Goal: Find contact information: Find contact information

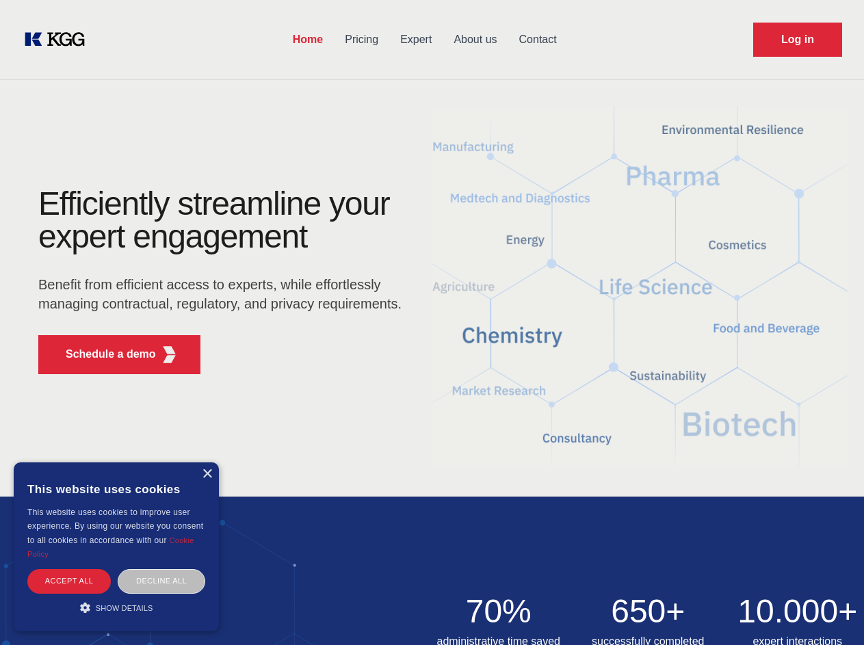
click at [432, 322] on div "Efficiently streamline your expert engagement Benefit from efficient access to …" at bounding box center [224, 287] width 416 height 198
click at [103, 354] on p "Schedule a demo" at bounding box center [111, 354] width 90 height 16
click at [207, 474] on div "× This website uses cookies This website uses cookies to improve user experienc…" at bounding box center [116, 547] width 205 height 169
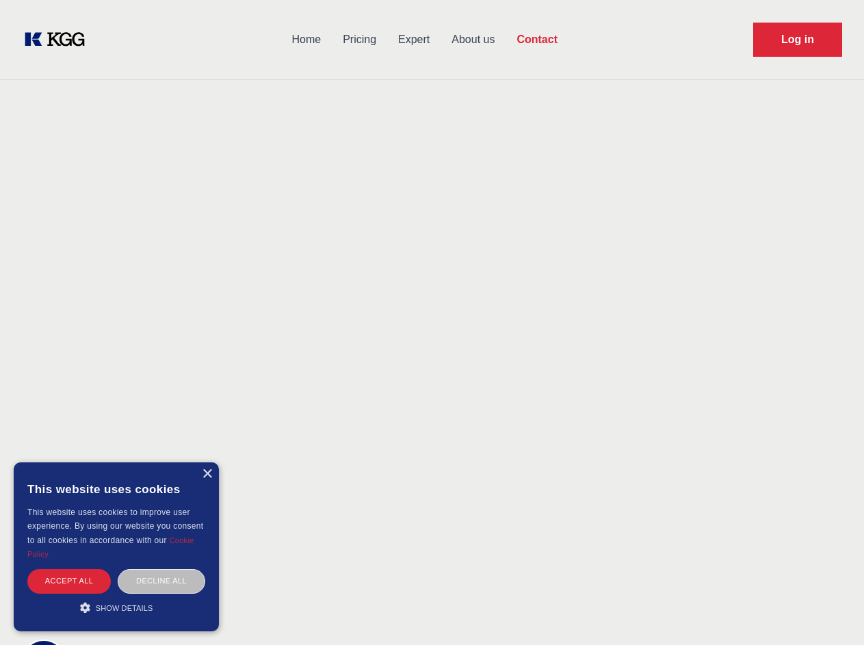
click at [69, 581] on div "Accept all" at bounding box center [68, 581] width 83 height 24
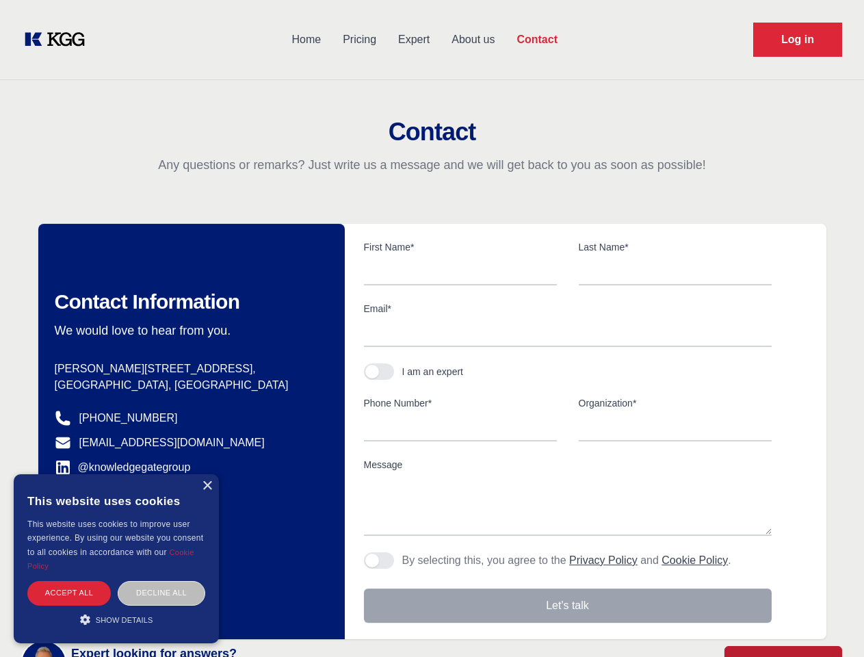
click at [162, 581] on div "Decline all" at bounding box center [162, 593] width 88 height 24
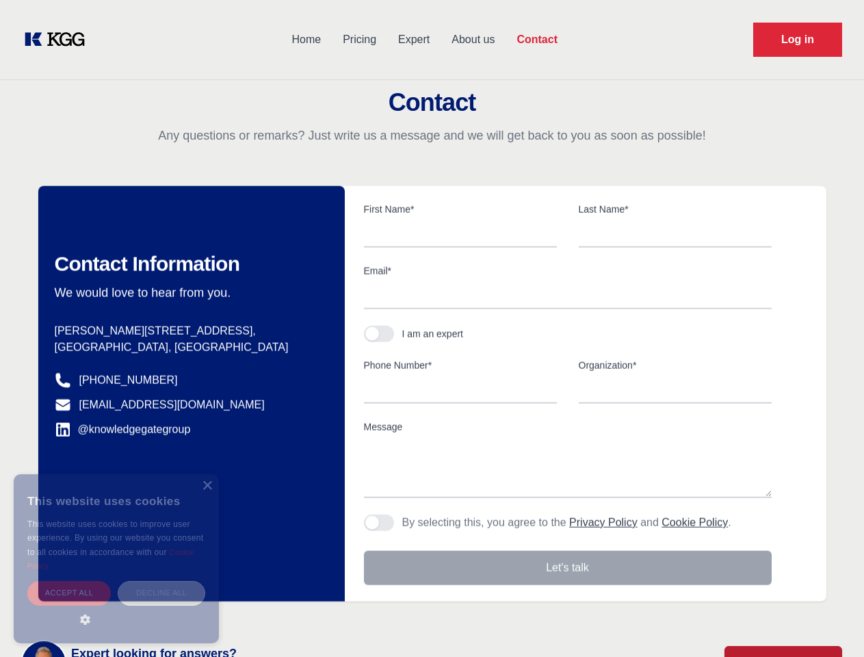
click at [116, 608] on main "Contact Any questions or remarks? Just write us a message and we will get back …" at bounding box center [432, 356] width 864 height 712
